Goal: Transaction & Acquisition: Obtain resource

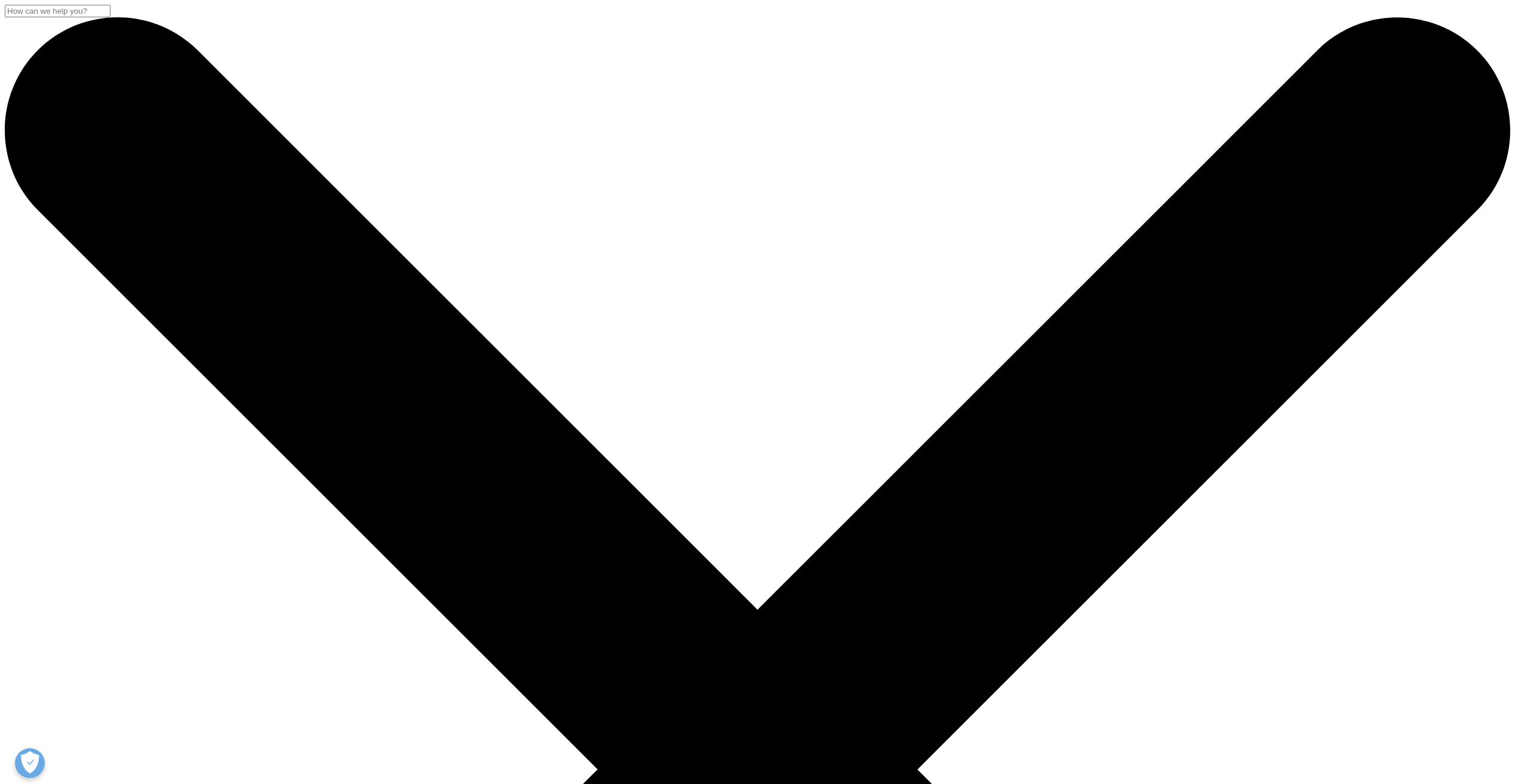
scroll to position [239, 0]
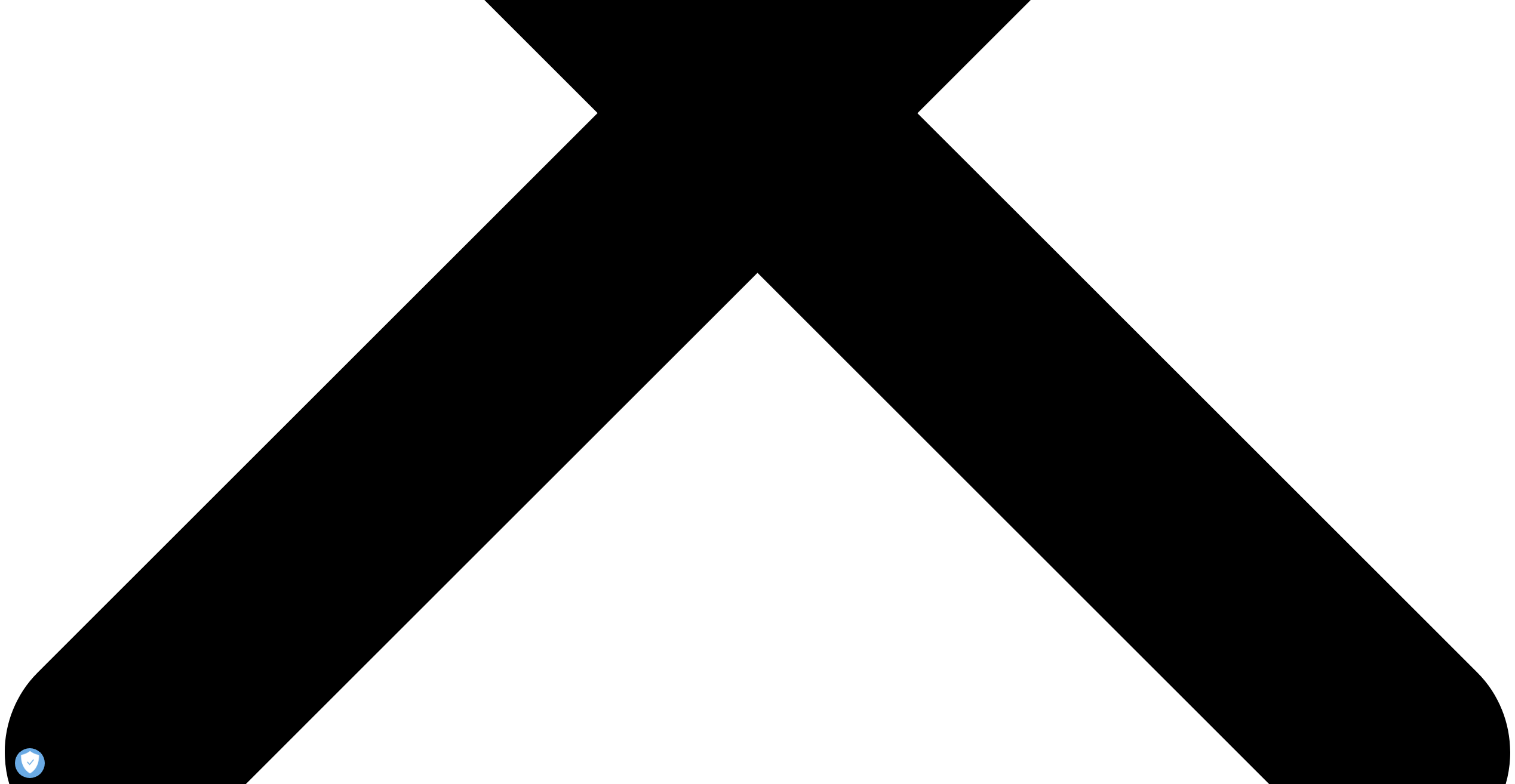
scroll to position [299, 0]
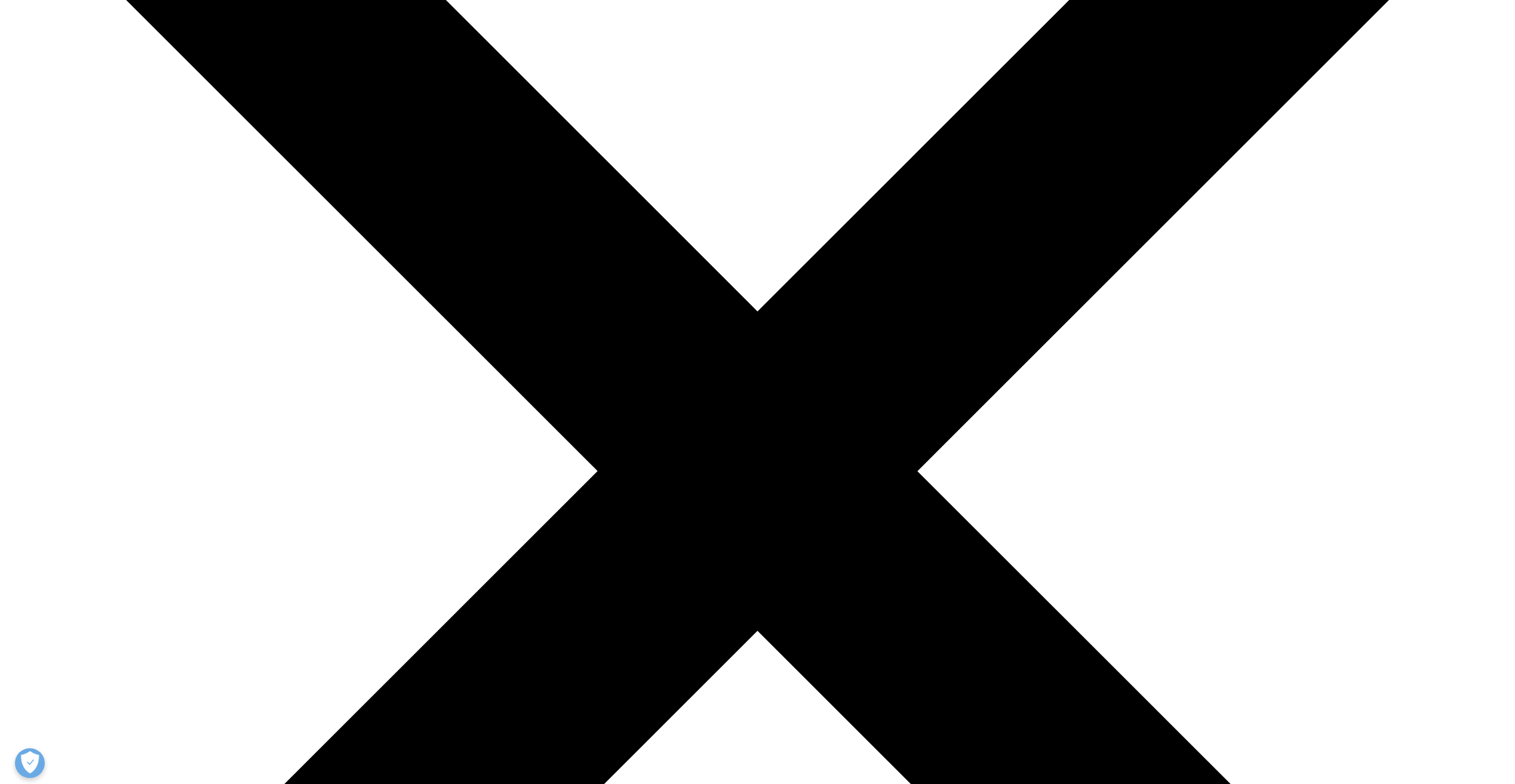
type input "Natalie"
type input "Yu"
type input "yueyang.yu@merck.com"
type input "Merck"
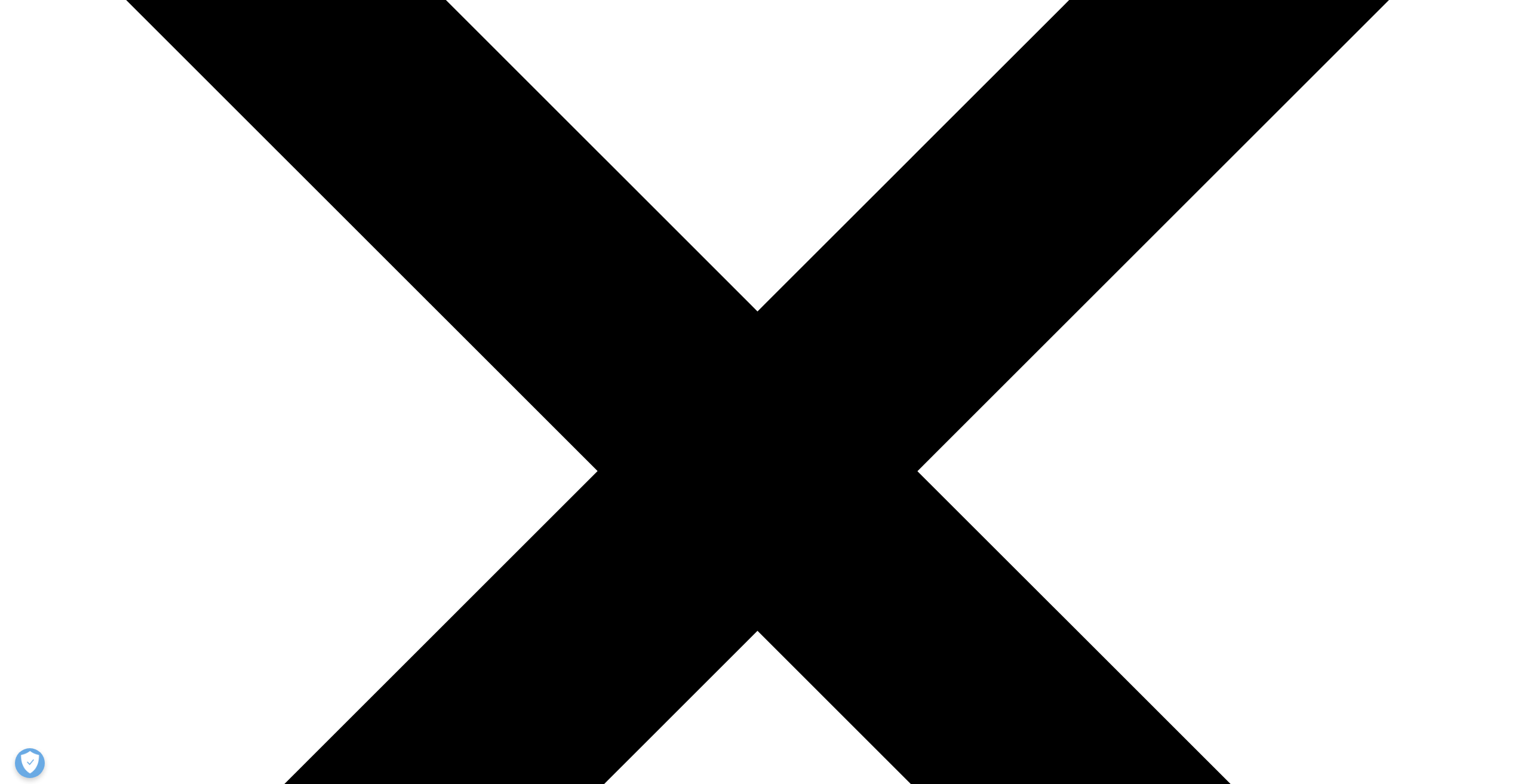
select select "[GEOGRAPHIC_DATA]"
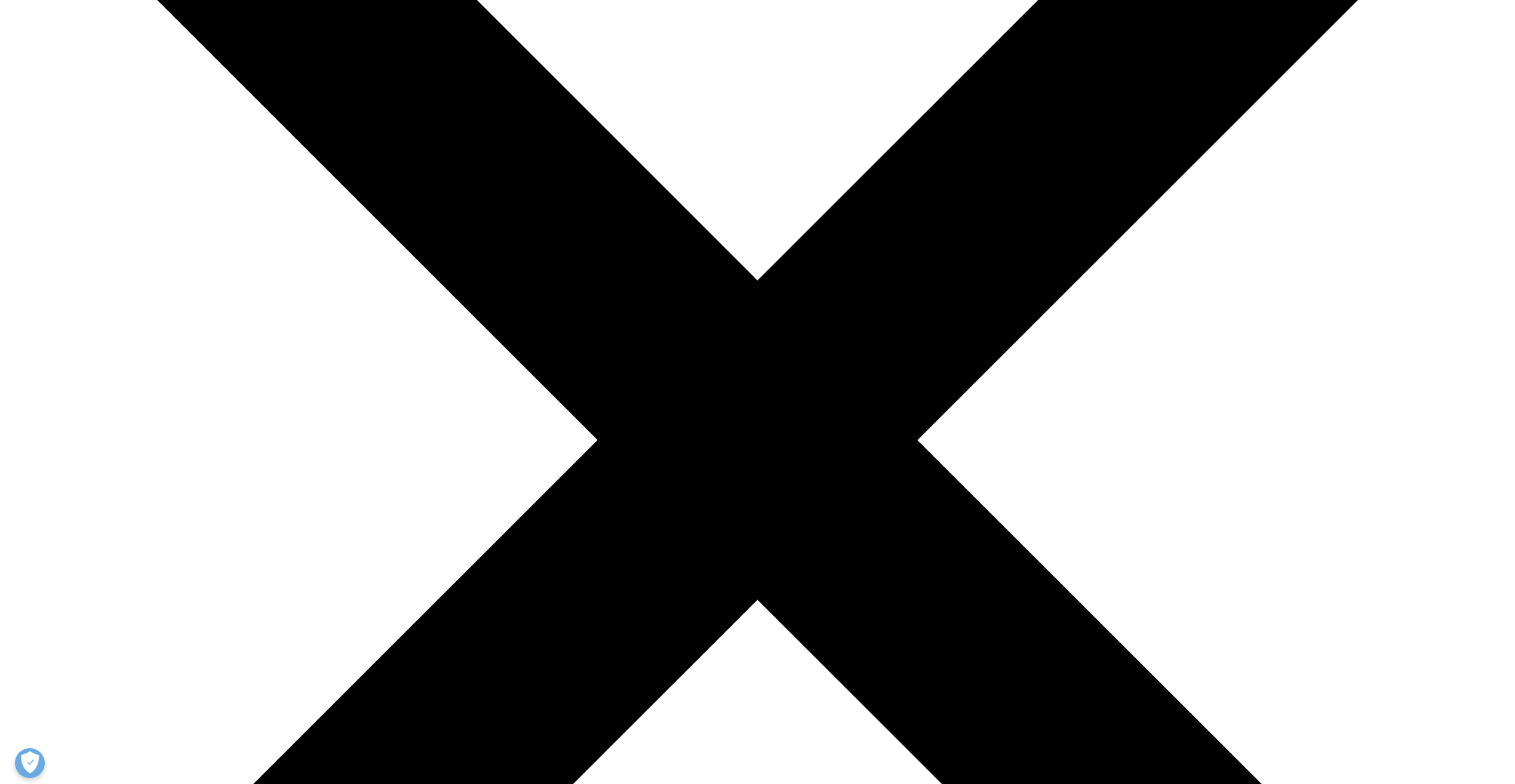
scroll to position [358, 0]
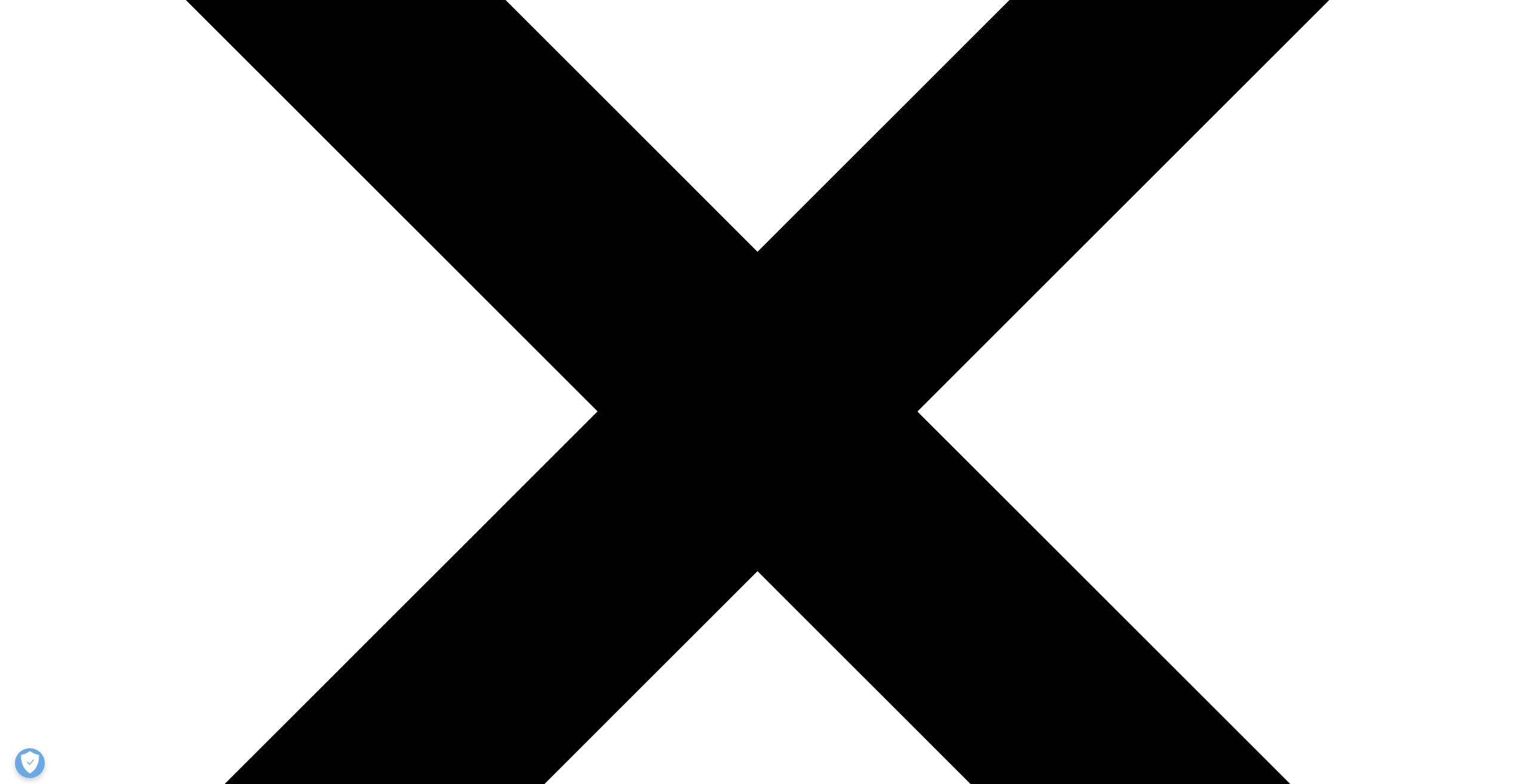
type input "Marketing"
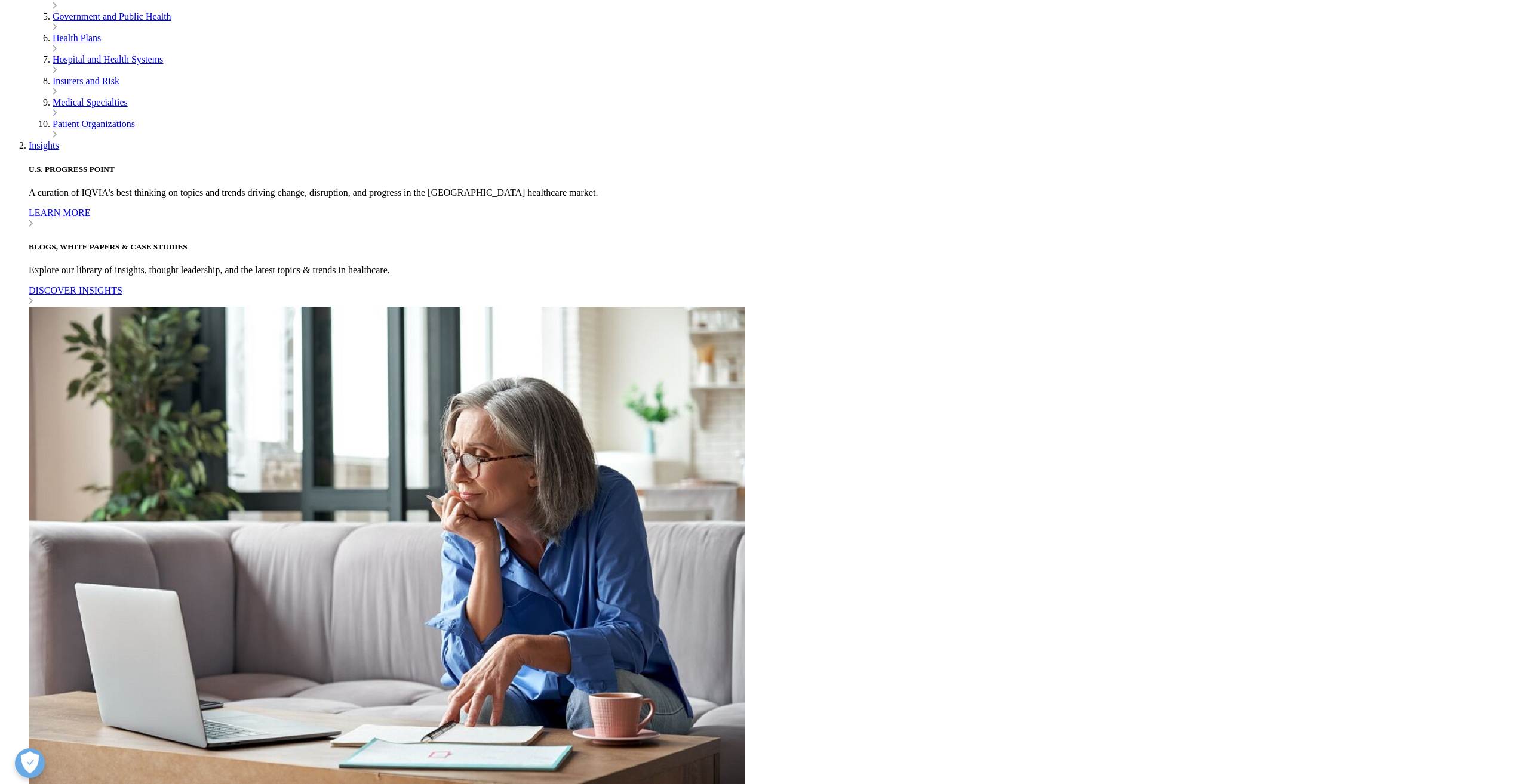
scroll to position [246, 0]
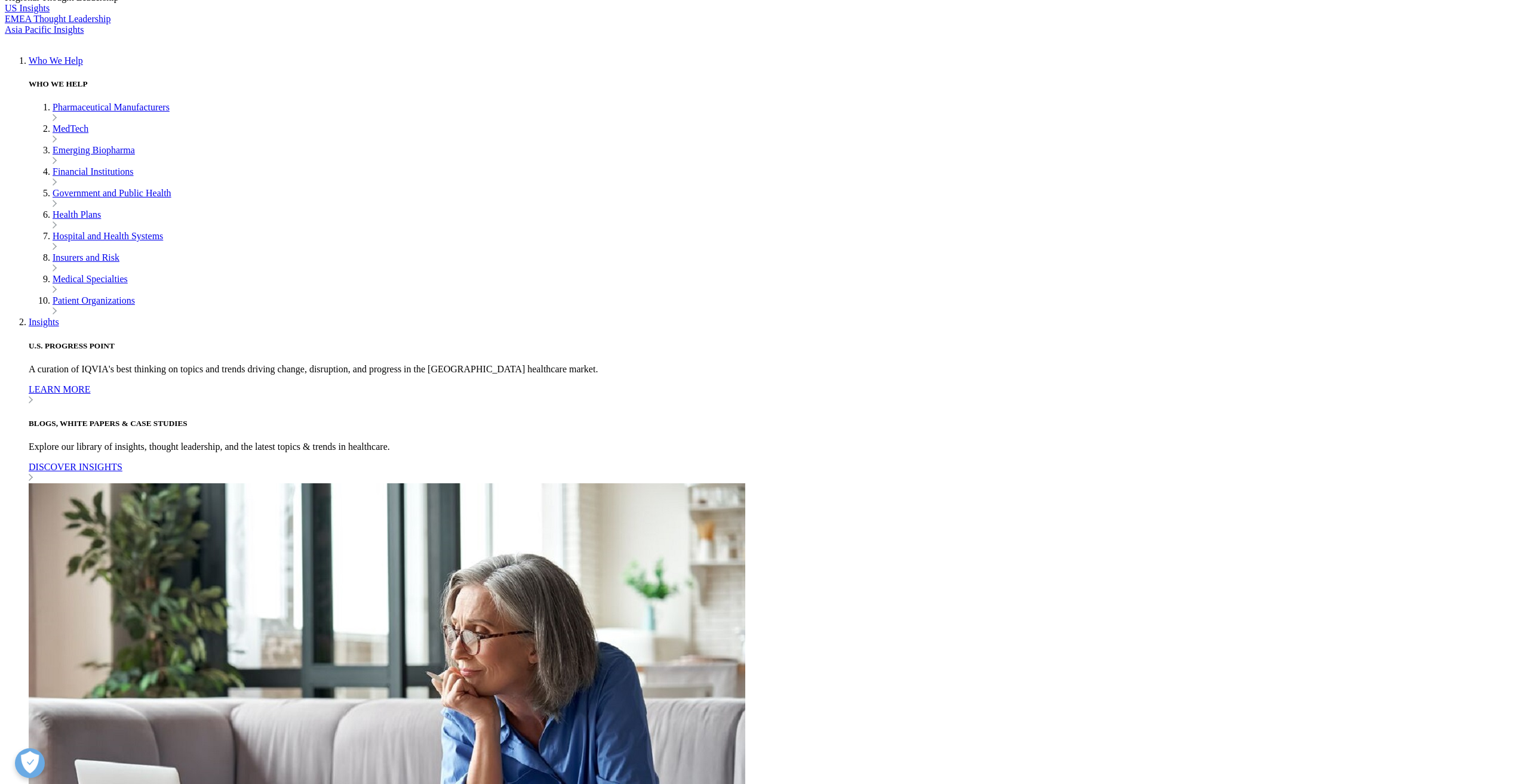
drag, startPoint x: 515, startPoint y: 405, endPoint x: 395, endPoint y: 268, distance: 182.1
